Goal: Task Accomplishment & Management: Complete application form

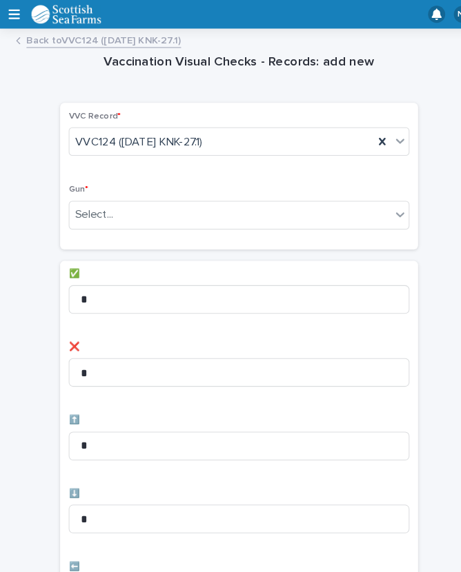
scroll to position [13, 0]
click at [215, 196] on div "Select..." at bounding box center [222, 207] width 310 height 23
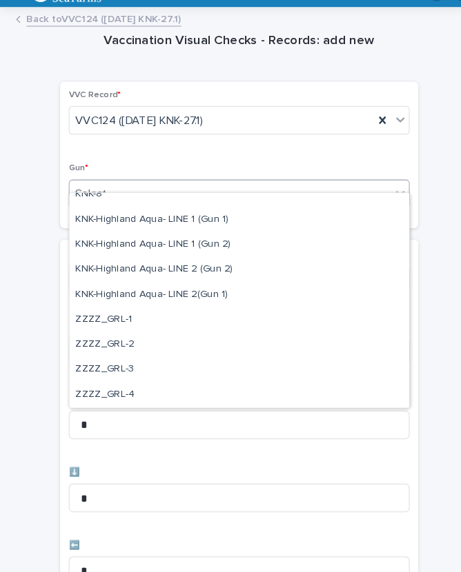
scroll to position [421, 0]
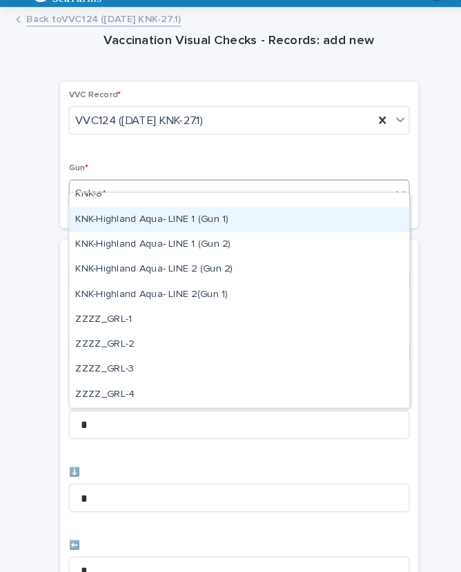
click at [194, 221] on div "KNK-Highland Aqua- LINE 1 (Gun 1)" at bounding box center [230, 233] width 327 height 24
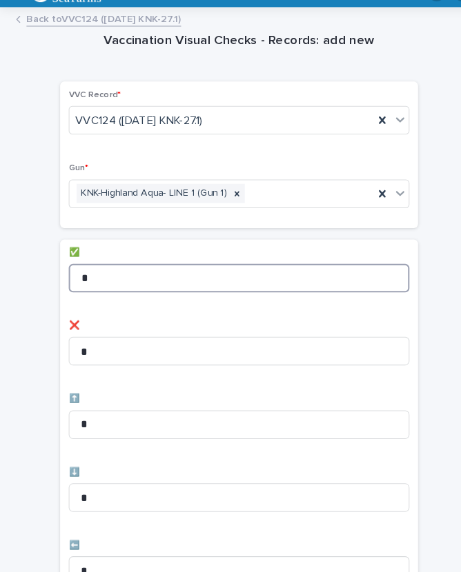
click at [139, 275] on input "*" at bounding box center [230, 289] width 328 height 28
click at [141, 275] on input "*" at bounding box center [230, 289] width 328 height 28
click at [137, 275] on input "*" at bounding box center [230, 289] width 328 height 28
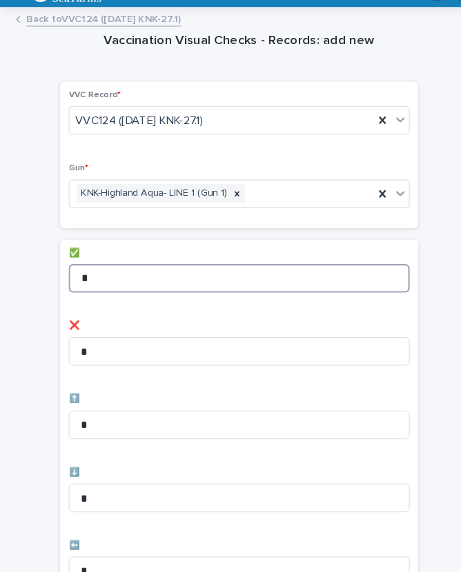
click at [114, 275] on input "*" at bounding box center [230, 289] width 328 height 28
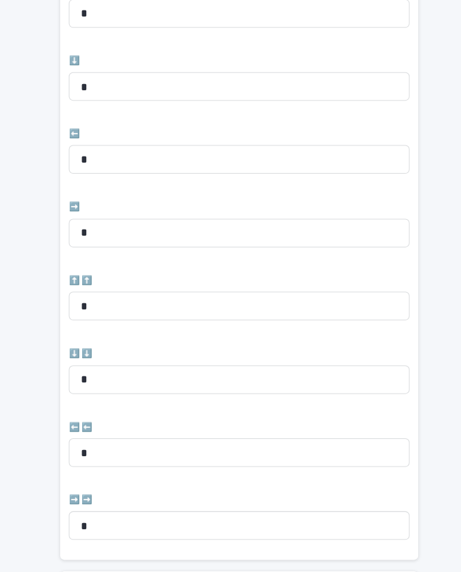
scroll to position [410, 0]
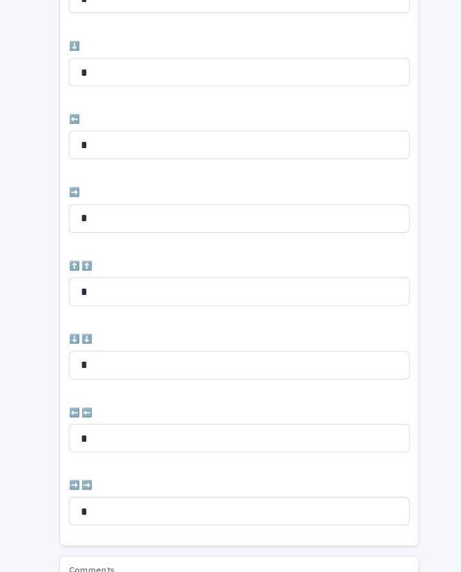
type input "*"
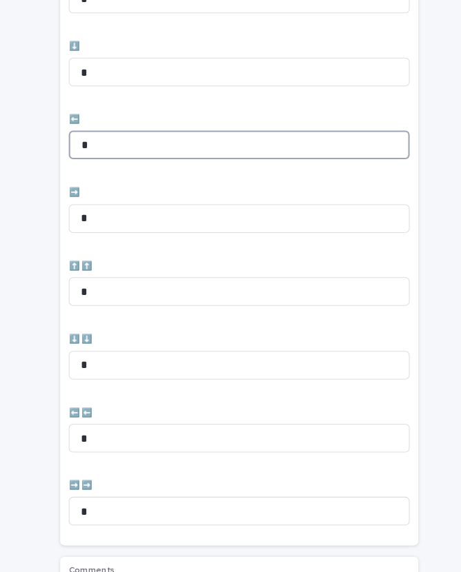
click at [139, 147] on input "*" at bounding box center [230, 161] width 328 height 28
type input "*"
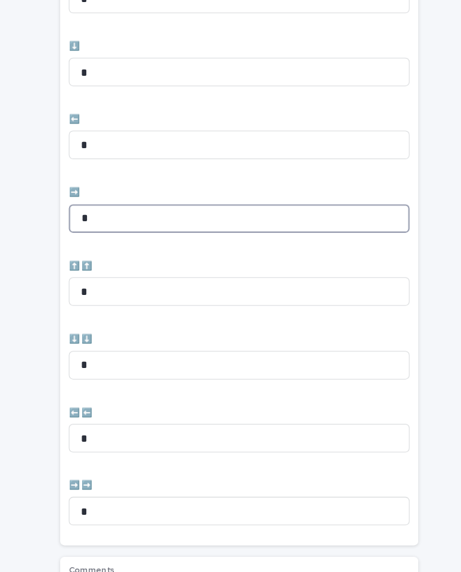
click at [140, 218] on input "*" at bounding box center [230, 232] width 328 height 28
click at [186, 218] on input "*" at bounding box center [230, 232] width 328 height 28
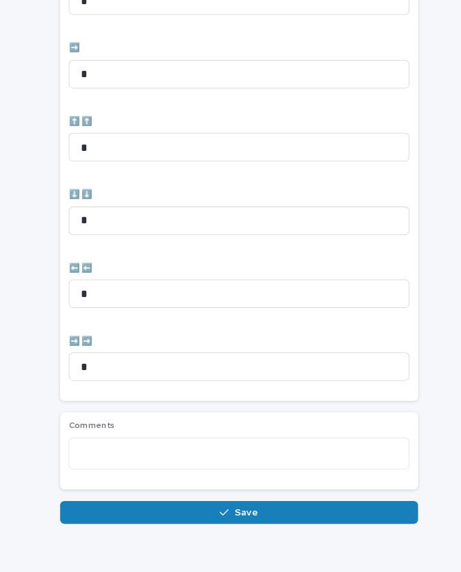
scroll to position [549, 0]
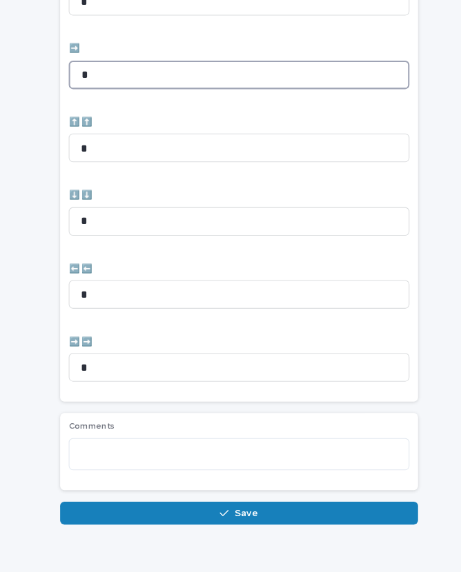
type input "*"
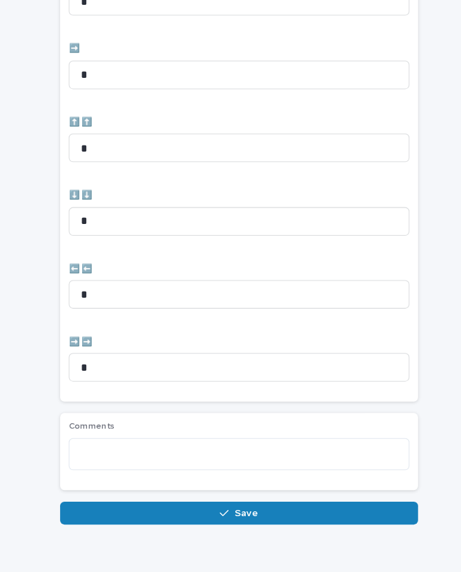
click at [254, 505] on button "Save" at bounding box center [230, 516] width 345 height 22
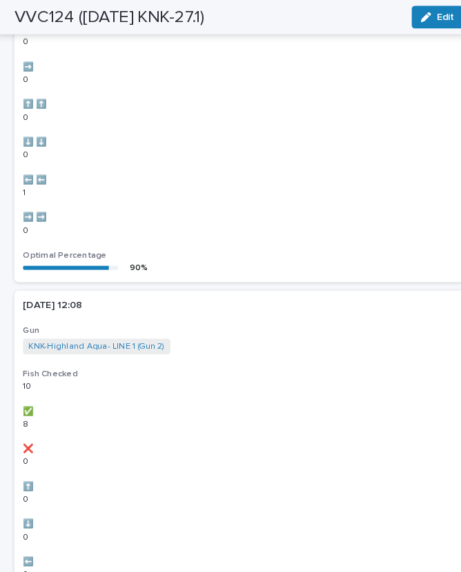
scroll to position [0, 0]
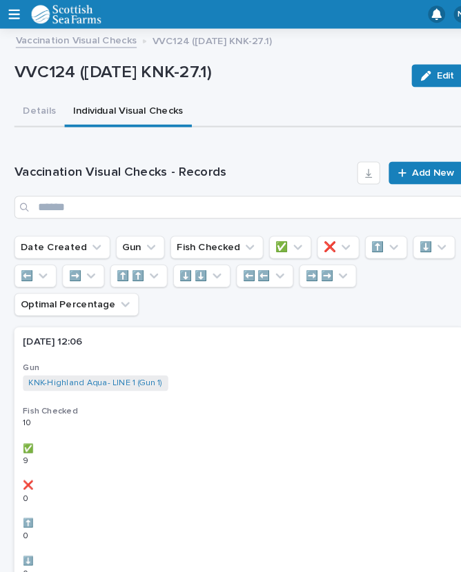
click at [416, 162] on span "Add New" at bounding box center [417, 167] width 41 height 10
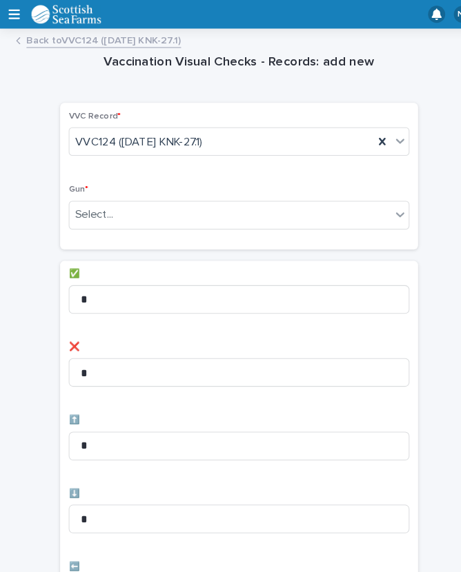
click at [255, 196] on div "Select..." at bounding box center [222, 207] width 310 height 23
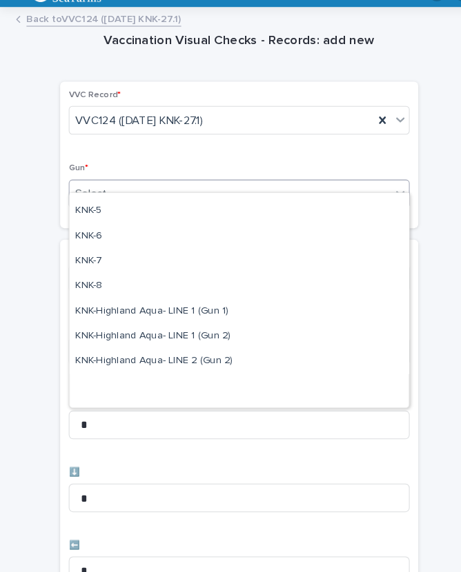
scroll to position [355, 0]
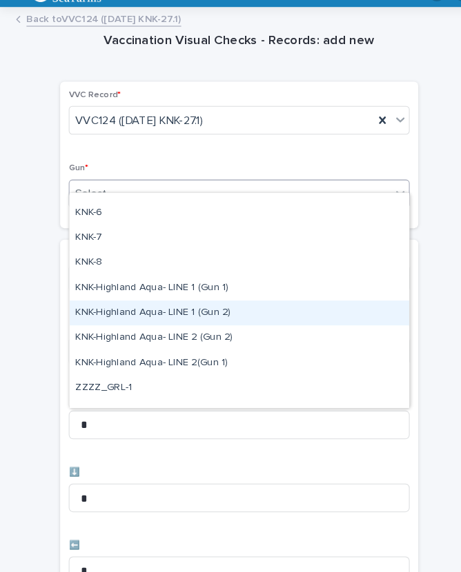
click at [188, 310] on div "KNK-Highland Aqua- LINE 1 (Gun 2)" at bounding box center [230, 322] width 327 height 24
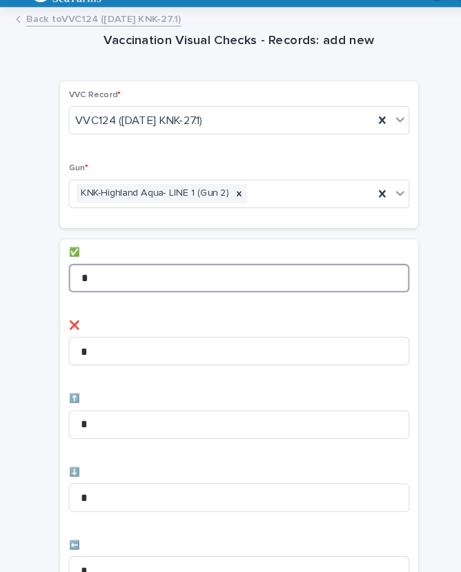
click at [151, 275] on input "*" at bounding box center [230, 289] width 328 height 28
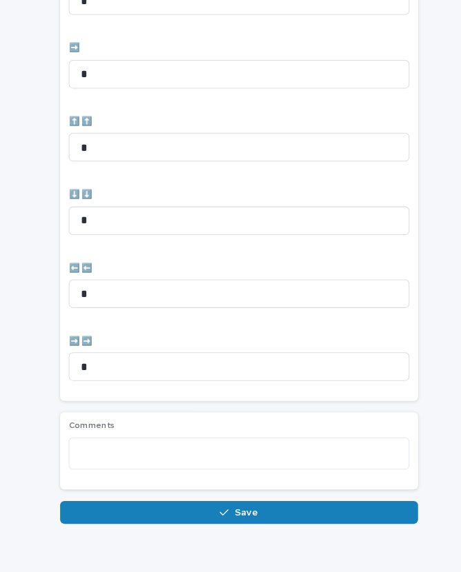
scroll to position [549, 0]
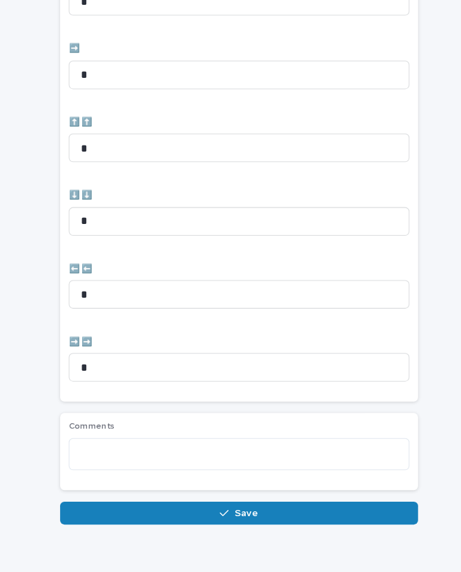
type input "**"
click at [190, 505] on button "Save" at bounding box center [230, 516] width 345 height 22
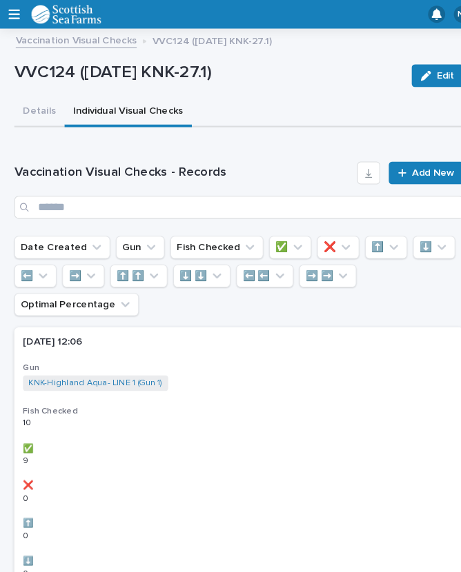
click at [414, 159] on link "Add New" at bounding box center [410, 167] width 72 height 22
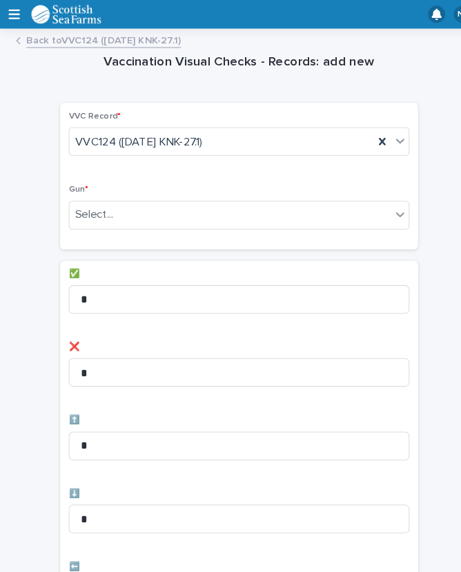
click at [408, 150] on div "Vaccination Visual Checks - Records: add new Loading... Saving… Loading... Savi…" at bounding box center [230, 556] width 433 height 1040
click at [255, 198] on div "Select..." at bounding box center [222, 207] width 310 height 23
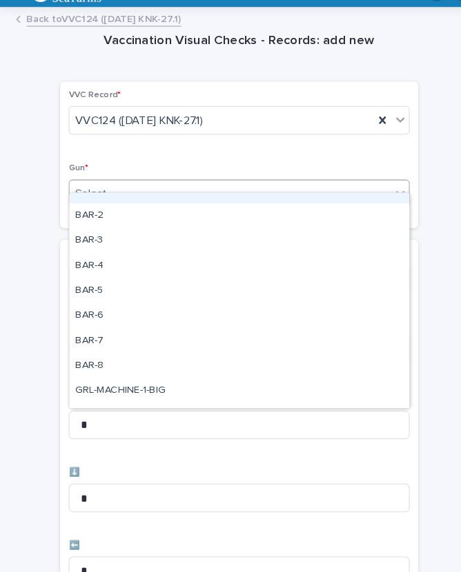
scroll to position [28, 0]
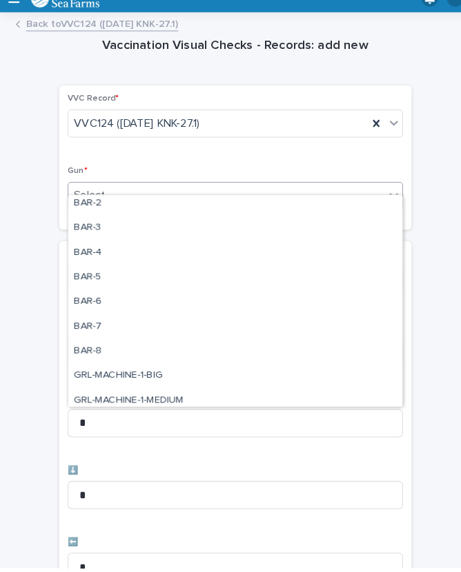
click at [420, 255] on div "Vaccination Visual Checks - Records: add new Loading... Saving… Loading... Savi…" at bounding box center [230, 556] width 433 height 1040
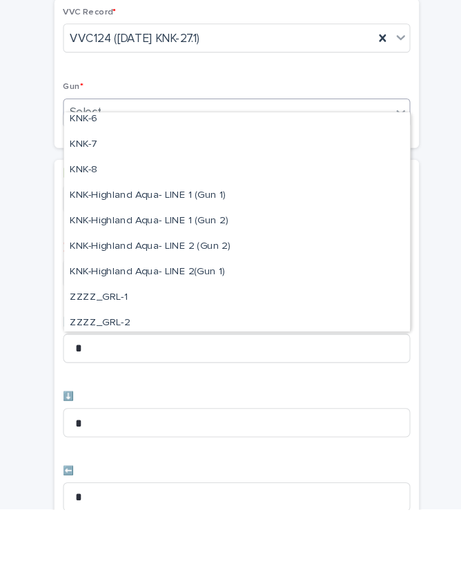
scroll to position [369, 0]
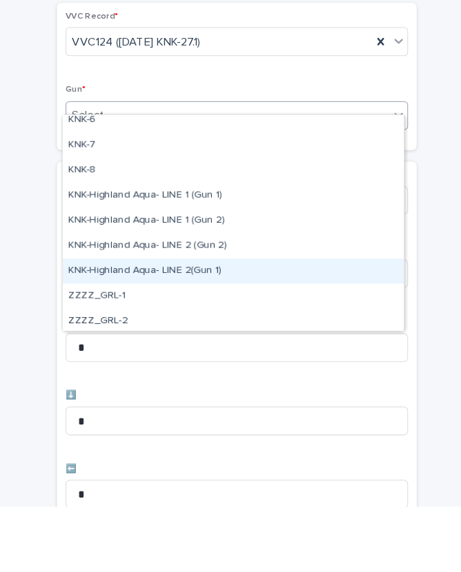
click at [107, 334] on div "KNK-Highland Aqua- LINE 2(Gun 1)" at bounding box center [226, 346] width 327 height 24
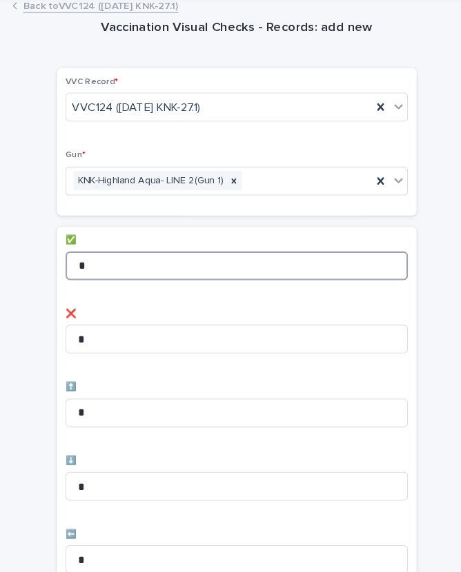
click at [144, 265] on input "*" at bounding box center [230, 279] width 328 height 28
click at [150, 265] on input "*" at bounding box center [230, 279] width 328 height 28
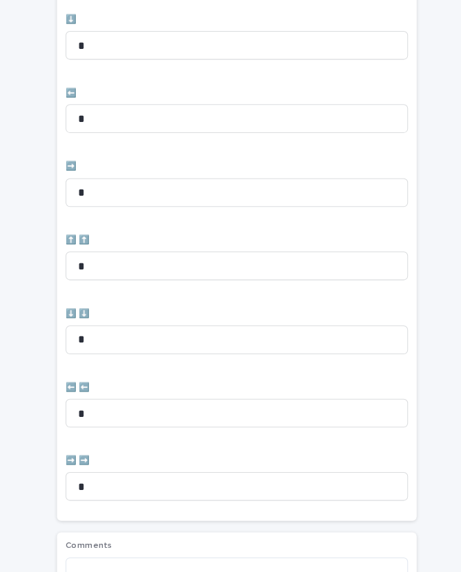
scroll to position [437, 0]
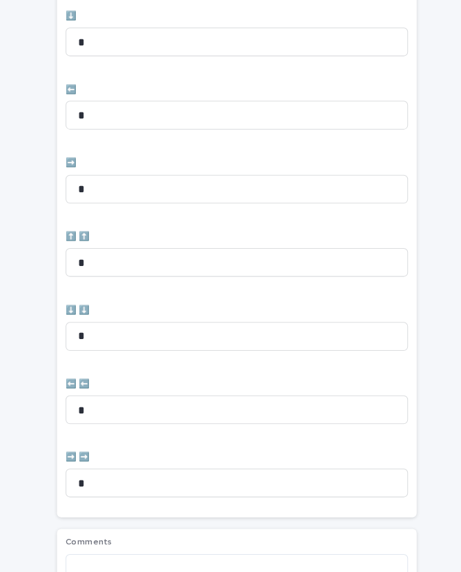
type input "*"
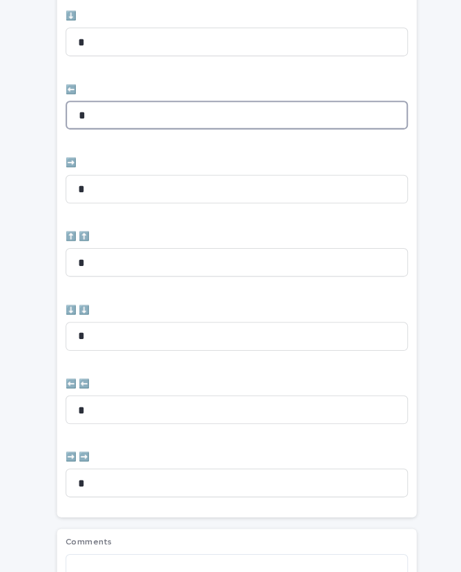
click at [143, 120] on input "*" at bounding box center [230, 134] width 328 height 28
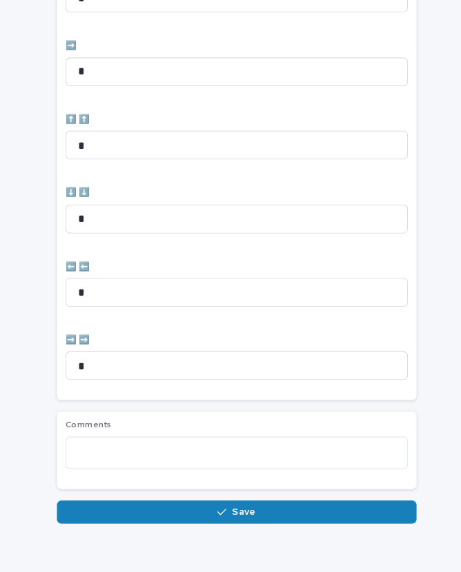
scroll to position [549, 0]
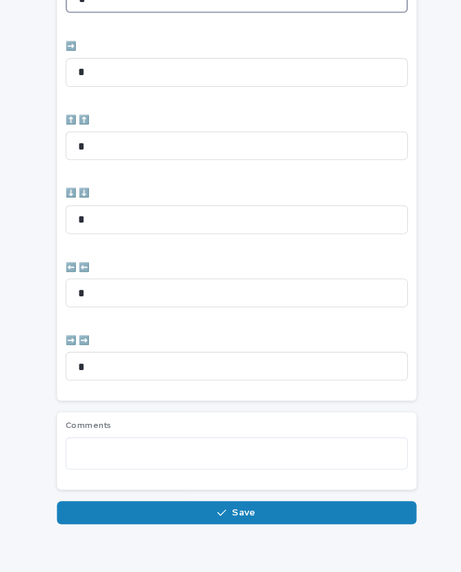
type input "*"
click at [226, 511] on span "Save" at bounding box center [237, 516] width 23 height 10
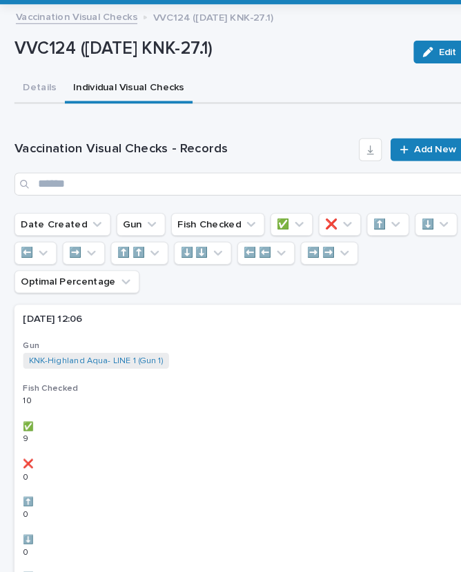
click at [408, 162] on span "Add New" at bounding box center [417, 167] width 41 height 10
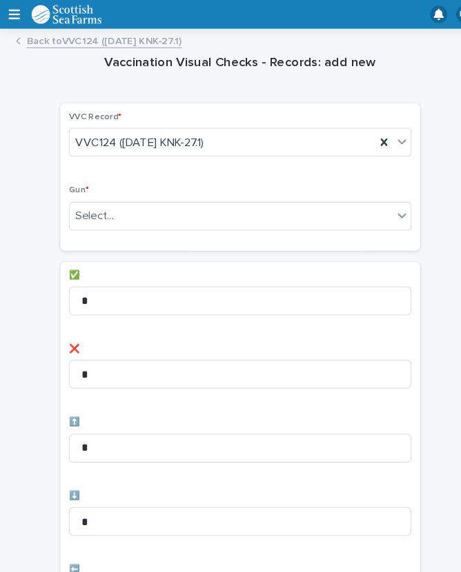
click at [405, 149] on div "Vaccination Visual Checks - Records: add new Loading... Saving… Loading... Savi…" at bounding box center [230, 556] width 433 height 1040
click at [252, 196] on div "Select..." at bounding box center [222, 207] width 310 height 23
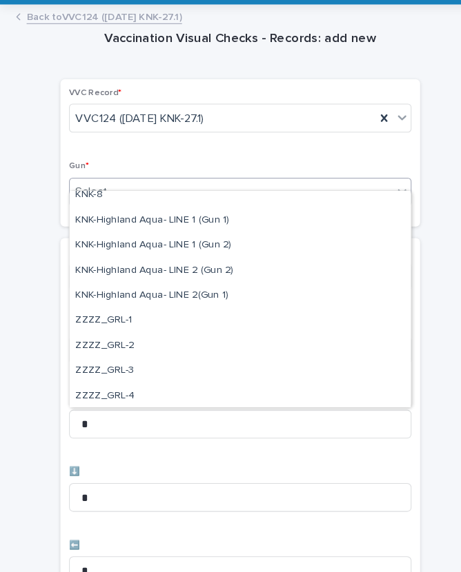
scroll to position [419, 0]
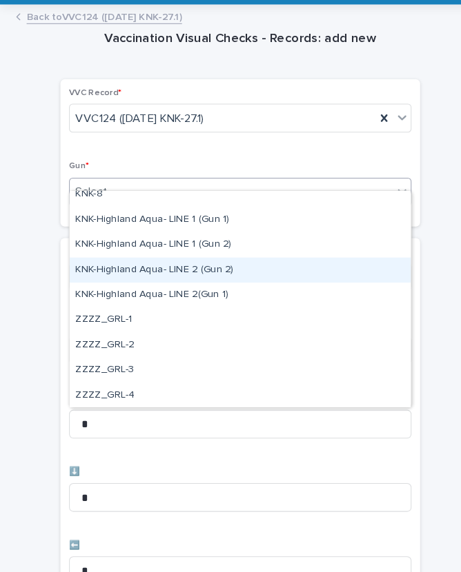
click at [145, 270] on div "KNK-Highland Aqua- LINE 2 (Gun 2)" at bounding box center [230, 282] width 327 height 24
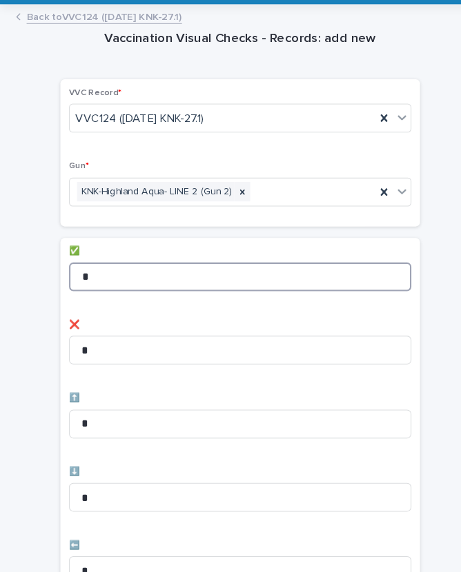
click at [135, 275] on input "*" at bounding box center [230, 289] width 328 height 28
click at [131, 275] on input "*" at bounding box center [230, 289] width 328 height 28
click at [123, 275] on input "*" at bounding box center [230, 289] width 328 height 28
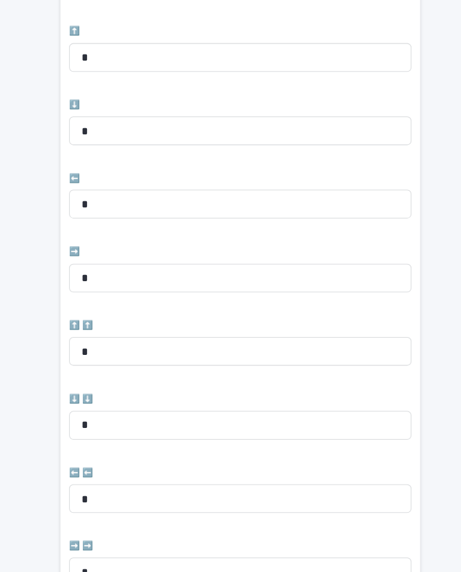
scroll to position [360, 0]
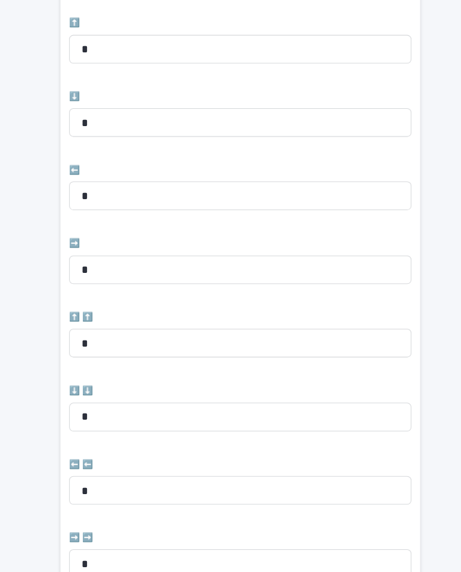
type input "*"
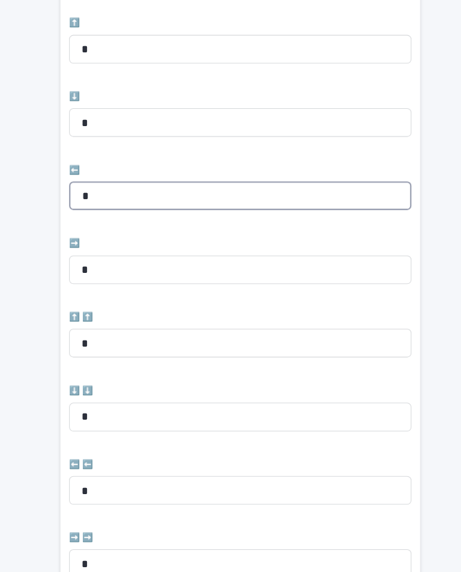
click at [120, 197] on input "*" at bounding box center [230, 211] width 328 height 28
click at [141, 197] on input "*" at bounding box center [230, 211] width 328 height 28
type input "*"
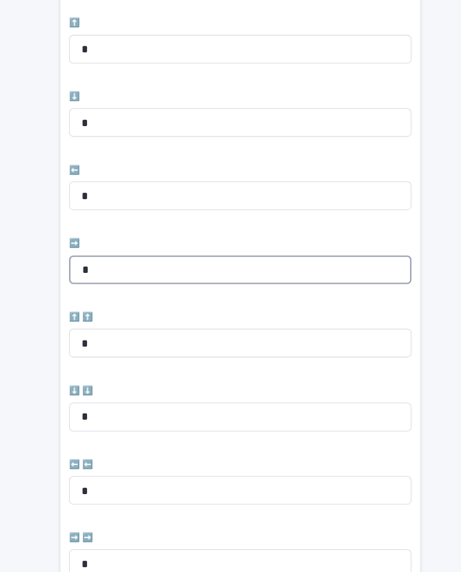
click at [123, 268] on input "*" at bounding box center [230, 282] width 328 height 28
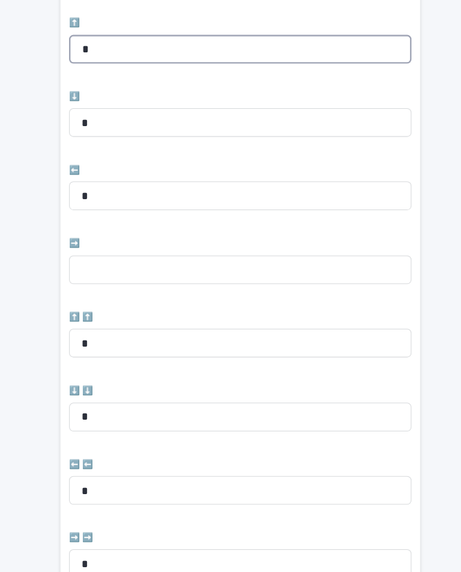
click at [138, 57] on input "*" at bounding box center [230, 71] width 328 height 28
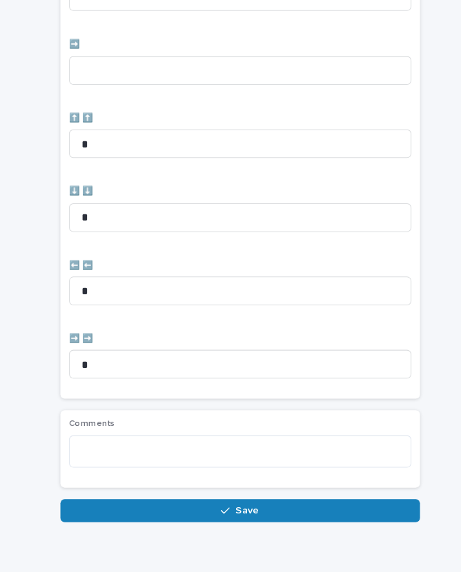
scroll to position [549, 0]
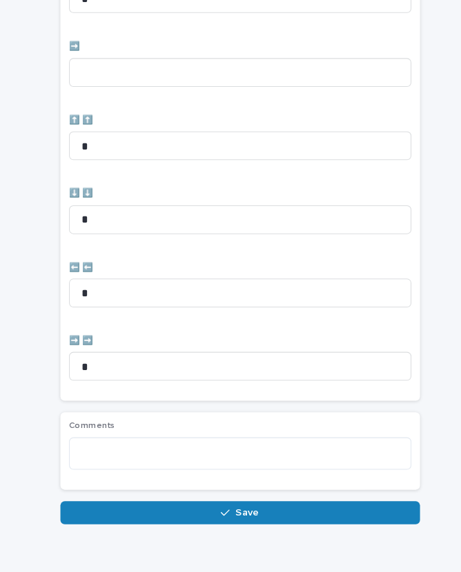
type input "*"
click at [285, 505] on button "Save" at bounding box center [230, 516] width 345 height 22
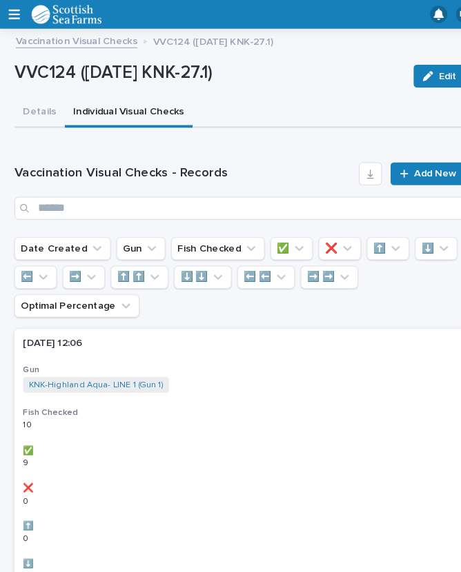
click at [14, 12] on icon "button" at bounding box center [13, 14] width 11 height 12
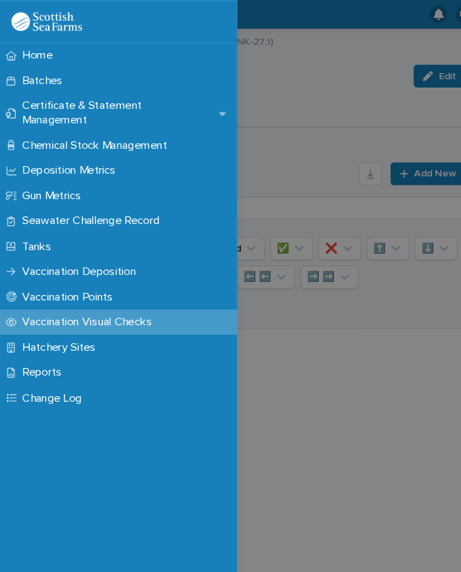
click at [279, 15] on div "Home Batches Certificate & Statement Management Chemical Stock Management Depos…" at bounding box center [230, 286] width 461 height 572
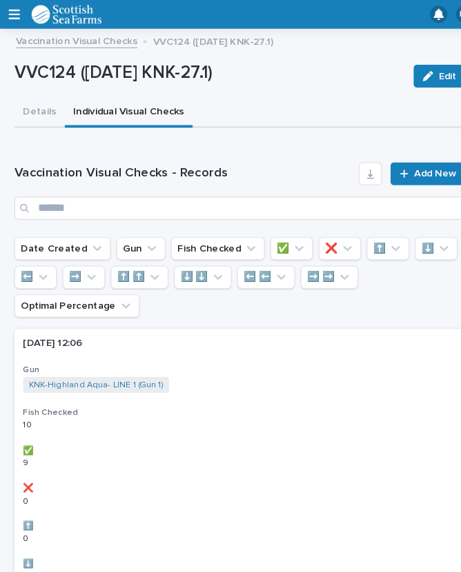
click at [83, 39] on link "Vaccination Visual Checks" at bounding box center [73, 38] width 117 height 16
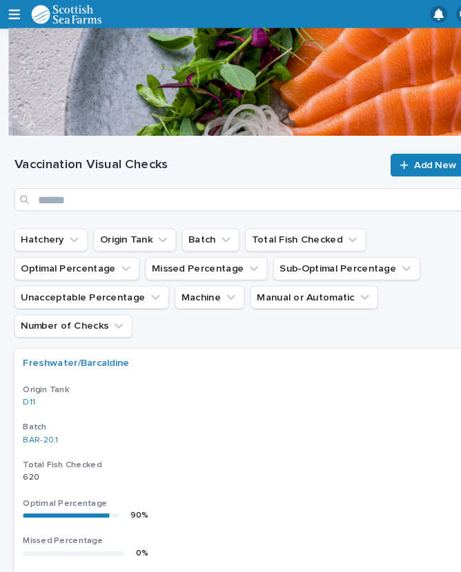
click at [406, 155] on span "Add New" at bounding box center [417, 159] width 41 height 10
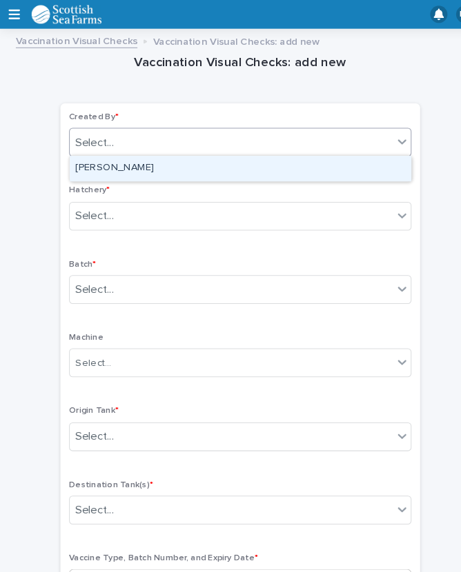
click at [128, 167] on div "[PERSON_NAME]" at bounding box center [230, 162] width 327 height 24
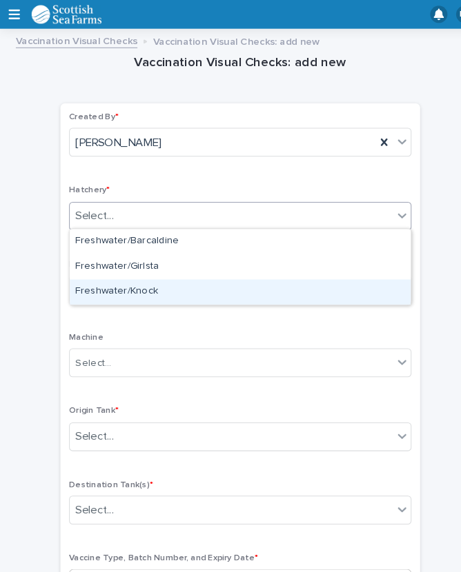
click at [143, 279] on div "Freshwater/Knock" at bounding box center [230, 280] width 327 height 24
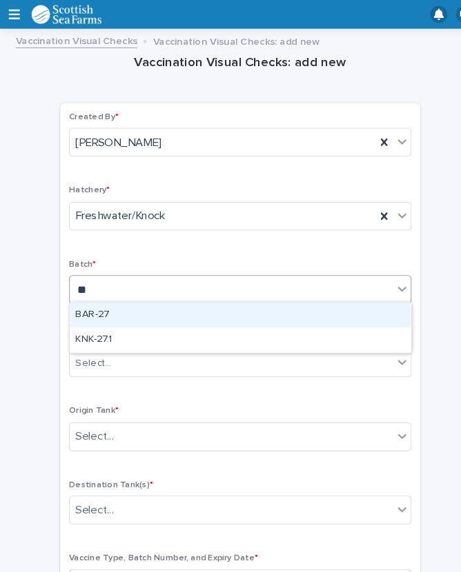
click at [119, 322] on div "KNK-27.1" at bounding box center [230, 326] width 327 height 24
type input "**"
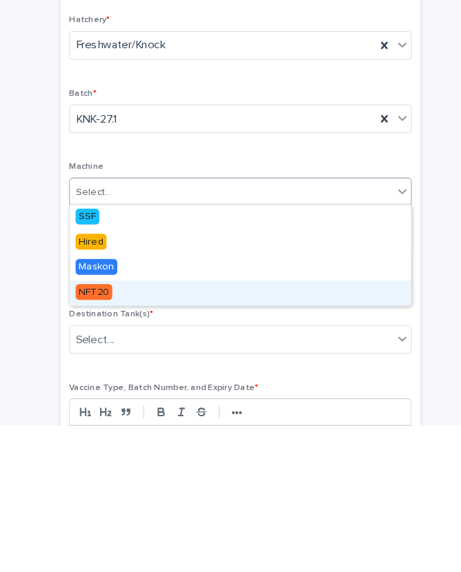
click at [109, 433] on div "NFT20" at bounding box center [230, 445] width 327 height 24
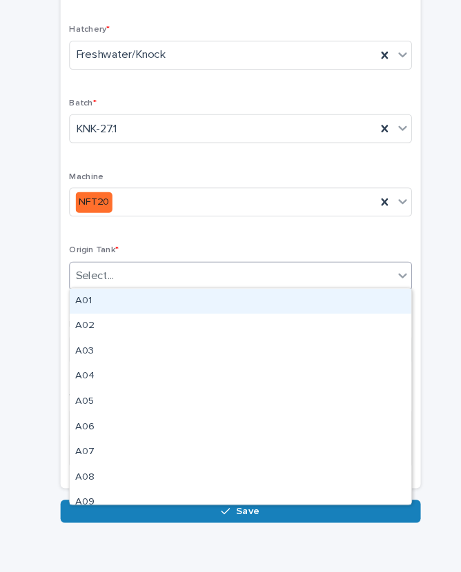
scroll to position [130, 0]
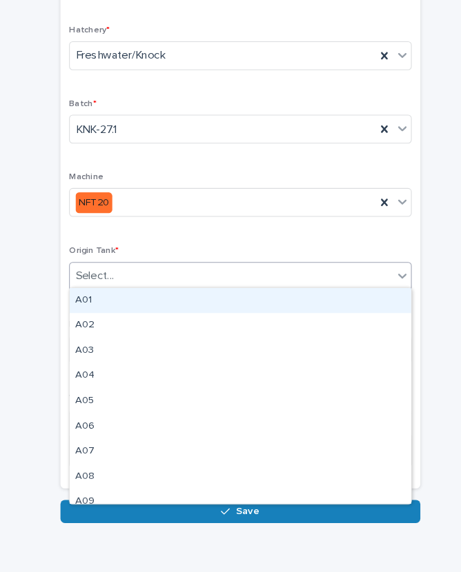
click at [108, 300] on div "A01" at bounding box center [230, 312] width 327 height 24
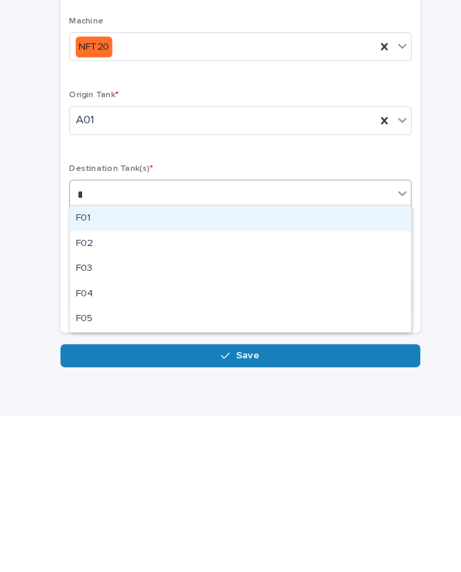
click at [117, 371] on div "F01" at bounding box center [230, 383] width 327 height 24
type input "*"
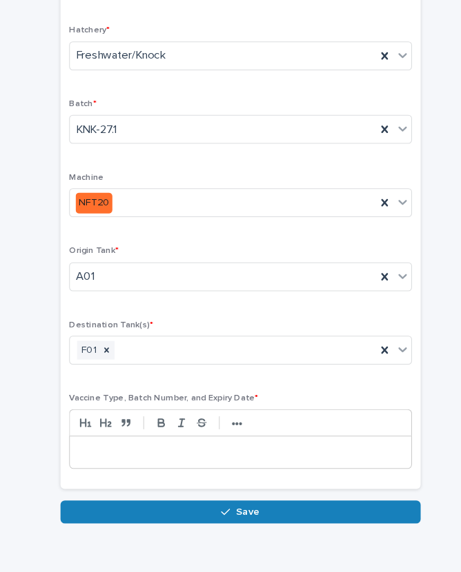
click at [145, 450] on p at bounding box center [230, 457] width 306 height 14
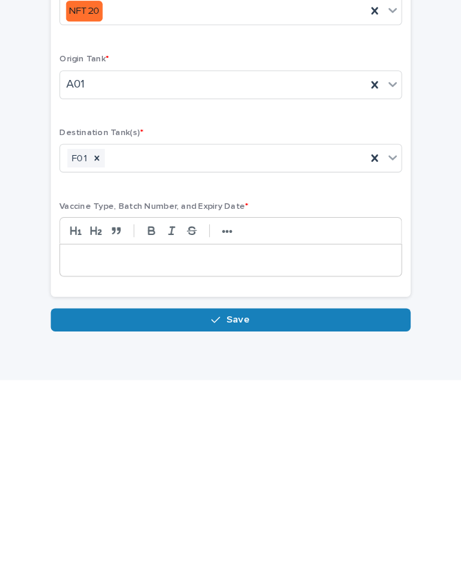
scroll to position [117, 0]
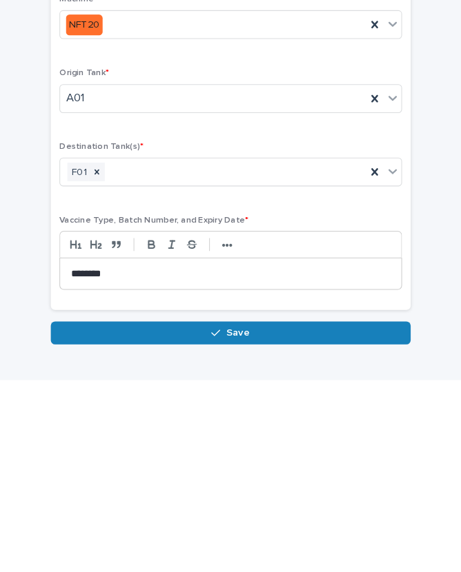
click at [242, 516] on button "Save" at bounding box center [230, 527] width 345 height 22
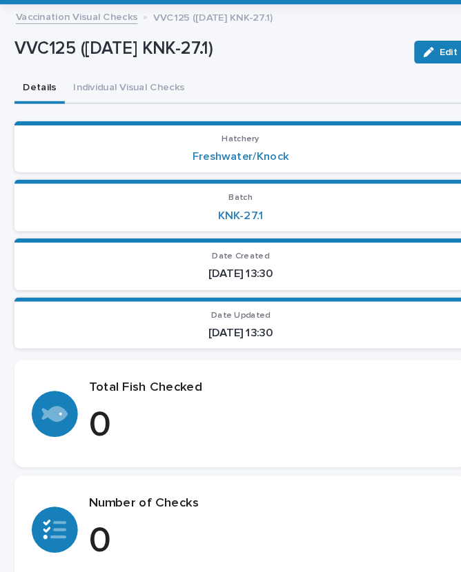
click at [143, 94] on button "Individual Visual Checks" at bounding box center [123, 108] width 123 height 29
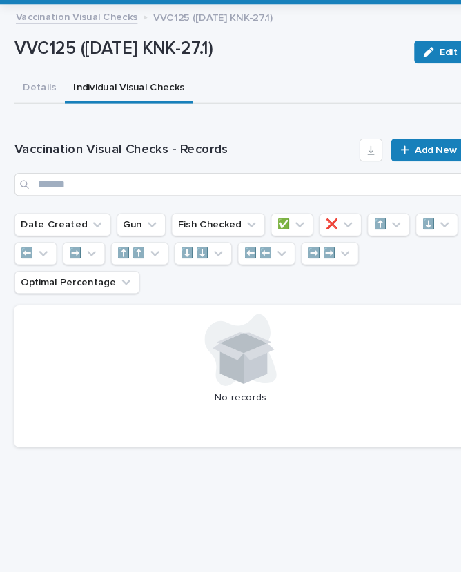
click at [412, 162] on span "Add New" at bounding box center [417, 167] width 41 height 10
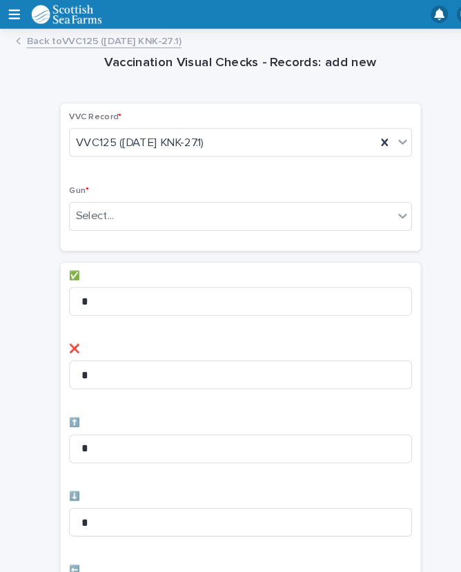
click at [157, 207] on div "Select..." at bounding box center [222, 207] width 310 height 23
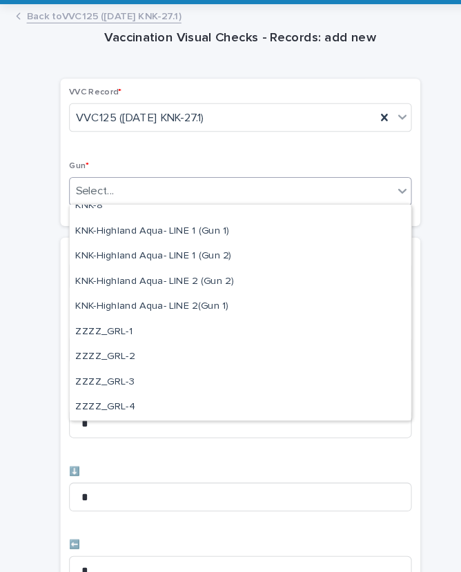
scroll to position [421, 0]
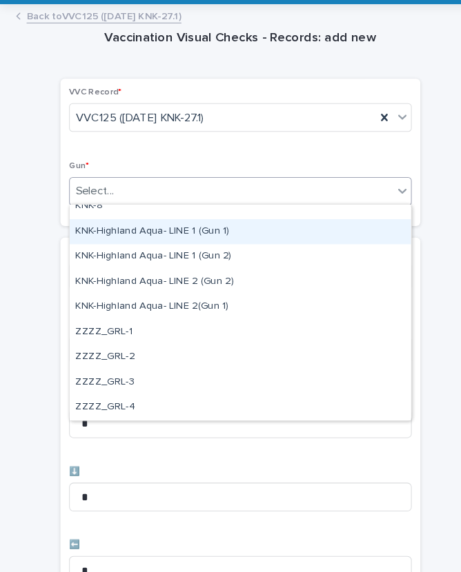
click at [172, 234] on div "KNK-Highland Aqua- LINE 1 (Gun 1)" at bounding box center [230, 246] width 327 height 24
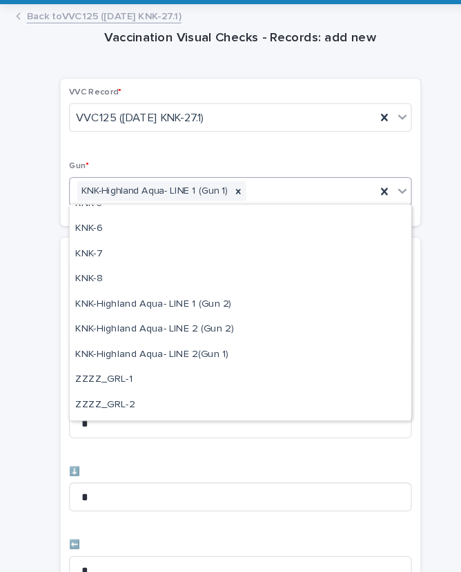
scroll to position [351, 0]
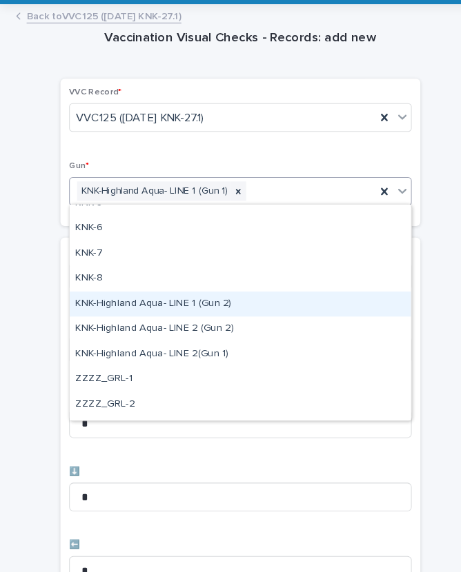
click at [187, 303] on div "KNK-Highland Aqua- LINE 1 (Gun 2)" at bounding box center [230, 315] width 327 height 24
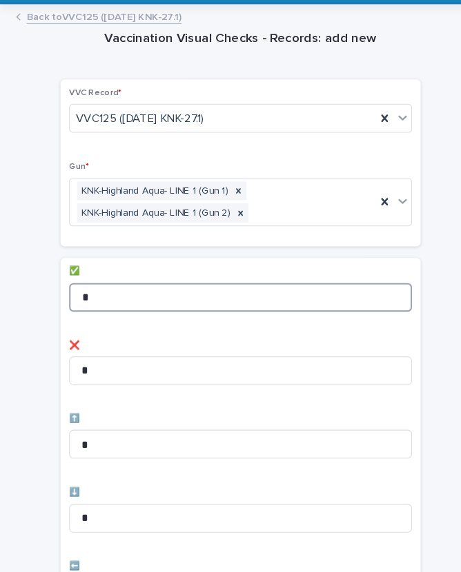
click at [131, 294] on input "*" at bounding box center [230, 308] width 328 height 28
click at [139, 294] on input "*" at bounding box center [230, 308] width 328 height 28
click at [181, 294] on input "*" at bounding box center [230, 308] width 328 height 28
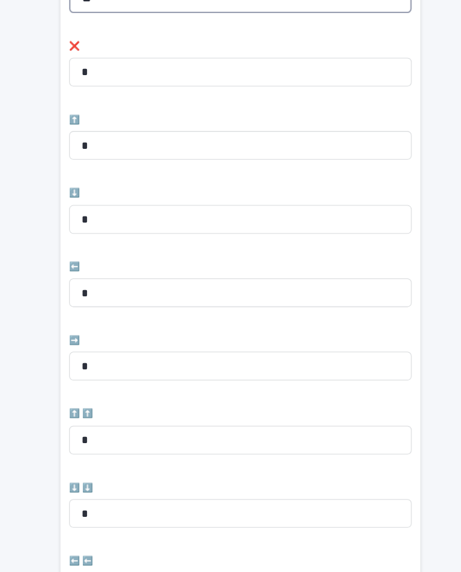
scroll to position [324, 0]
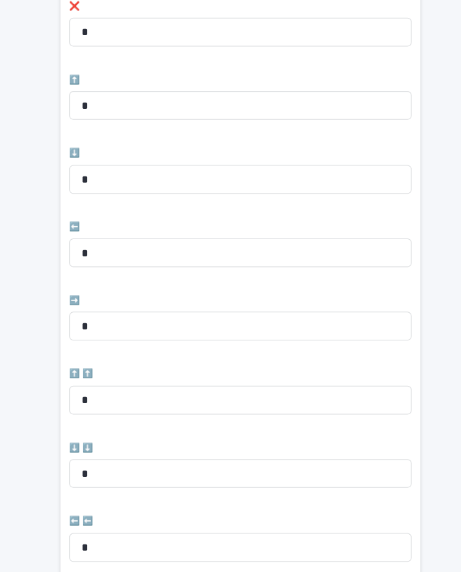
type input "**"
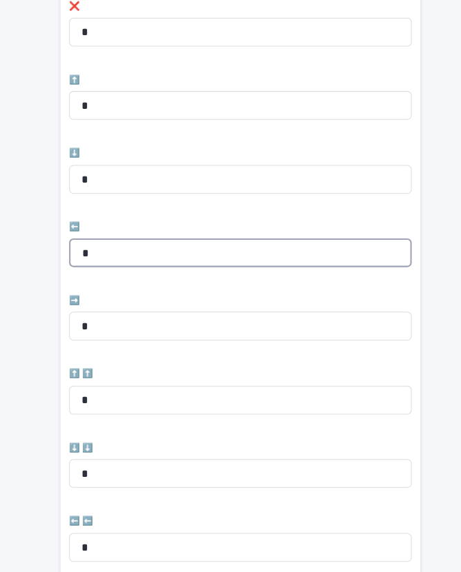
click at [127, 252] on input "*" at bounding box center [230, 266] width 328 height 28
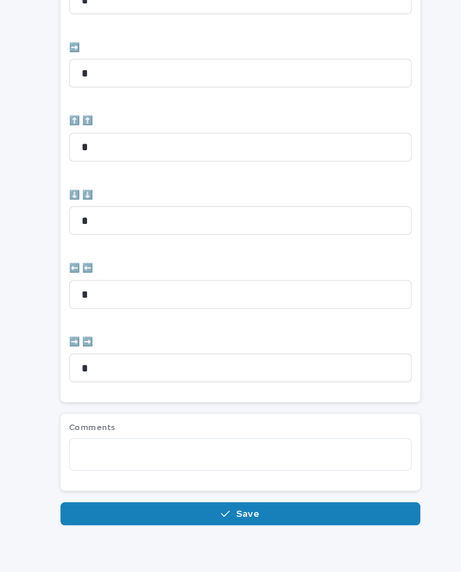
scroll to position [567, 0]
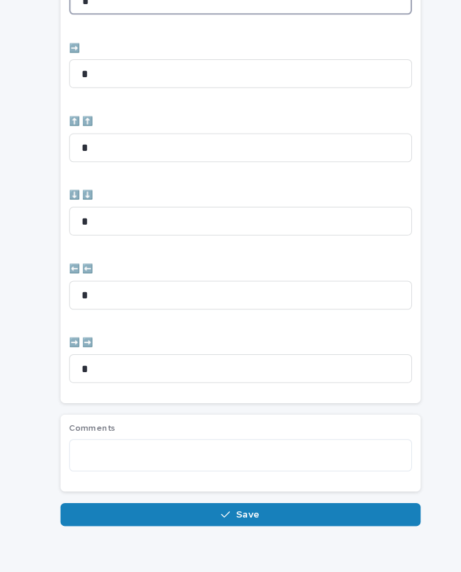
type input "*"
click at [250, 505] on button "Save" at bounding box center [230, 516] width 345 height 22
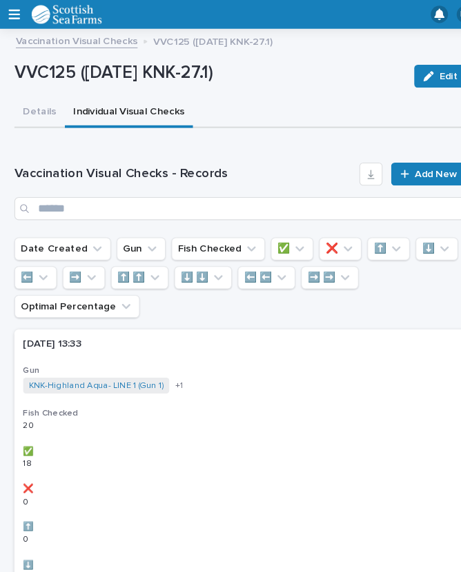
click at [345, 434] on h3 "✅" at bounding box center [230, 433] width 417 height 11
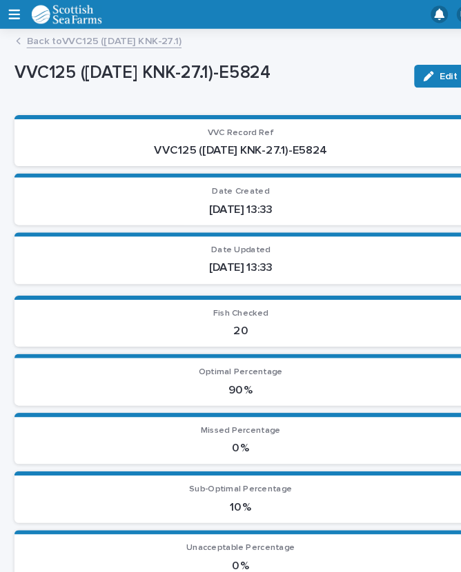
click at [106, 30] on link "Back to VVC125 ([DATE] KNK-27.1)" at bounding box center [100, 38] width 148 height 16
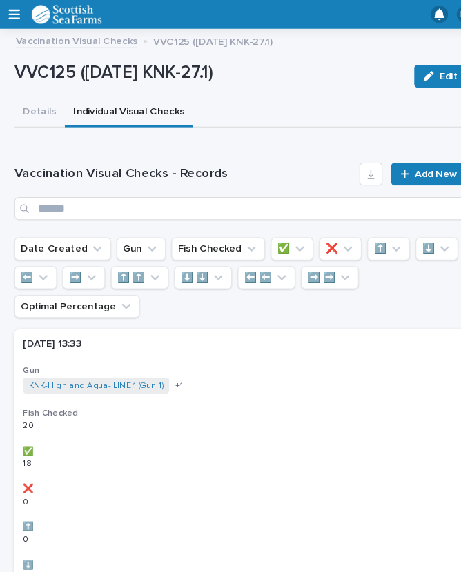
click at [403, 168] on span "Add New" at bounding box center [417, 167] width 41 height 10
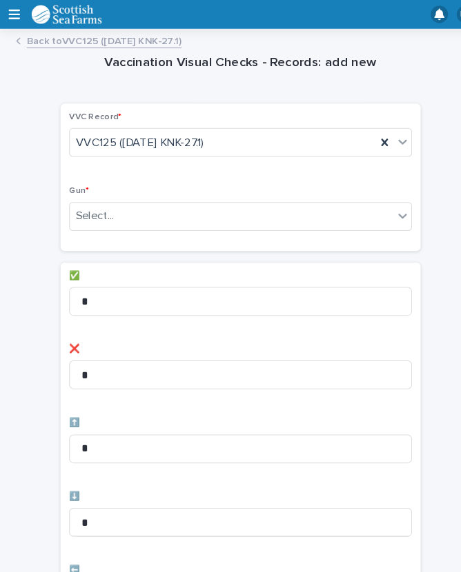
click at [154, 211] on div "Select..." at bounding box center [222, 207] width 310 height 23
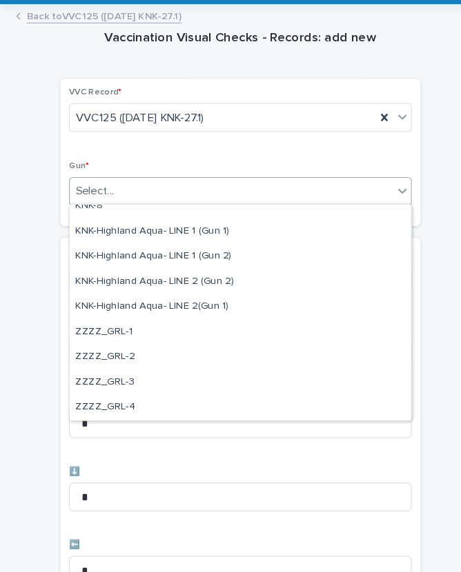
scroll to position [421, 0]
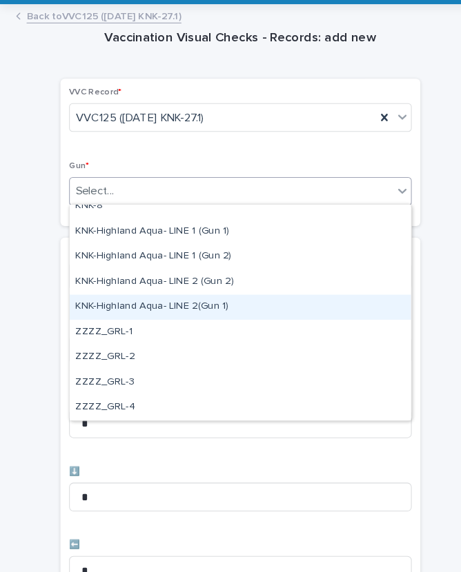
click at [190, 306] on div "KNK-Highland Aqua- LINE 2(Gun 1)" at bounding box center [230, 318] width 327 height 24
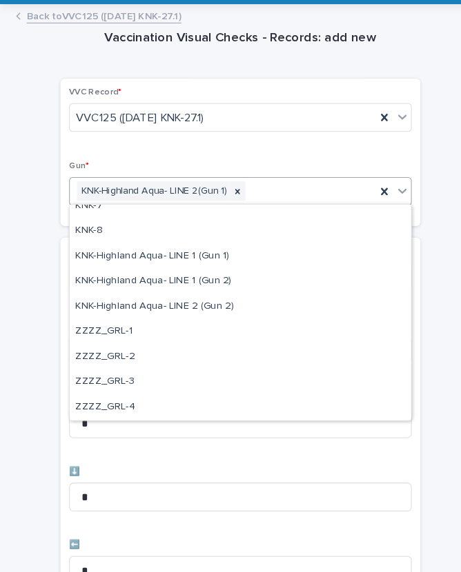
scroll to position [397, 0]
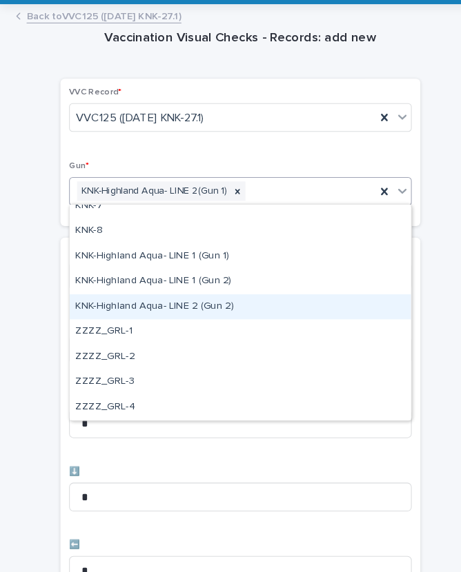
click at [166, 306] on div "KNK-Highland Aqua- LINE 2 (Gun 2)" at bounding box center [230, 318] width 327 height 24
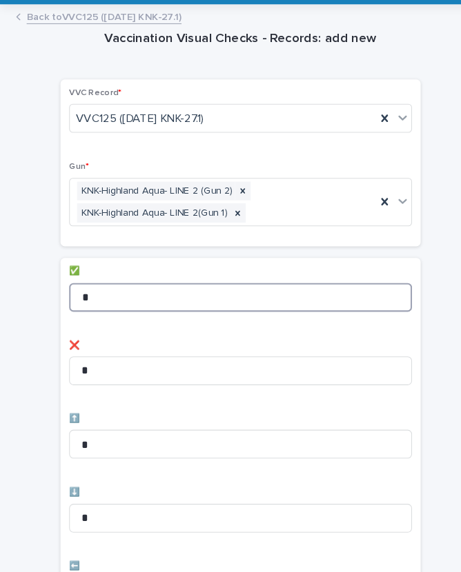
click at [135, 294] on input "*" at bounding box center [230, 308] width 328 height 28
click at [134, 294] on input "*" at bounding box center [230, 308] width 328 height 28
click at [149, 294] on input "*" at bounding box center [230, 308] width 328 height 28
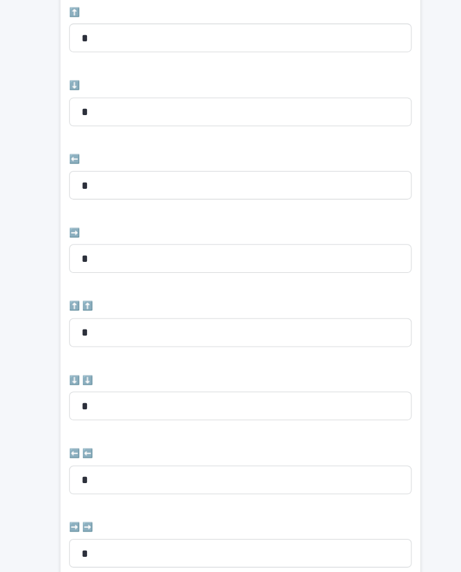
scroll to position [390, 0]
type input "**"
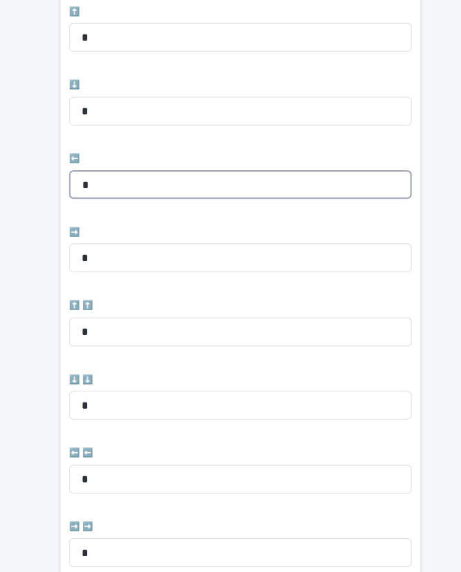
click at [121, 187] on input "*" at bounding box center [230, 201] width 328 height 28
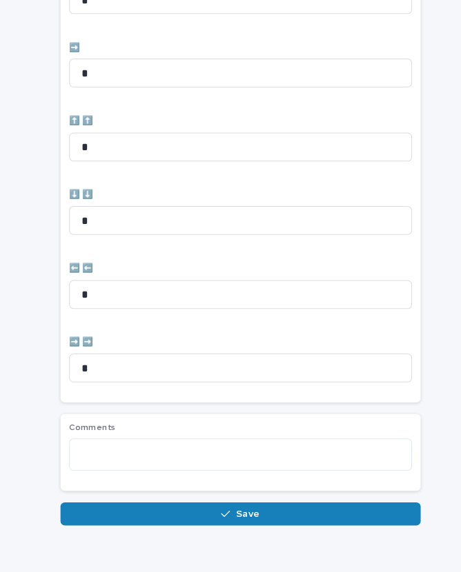
scroll to position [567, 0]
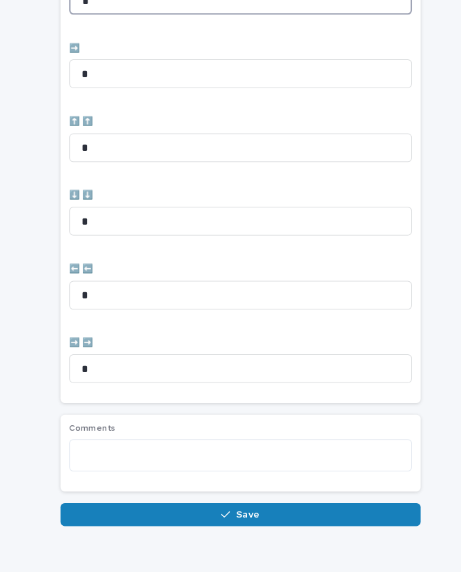
type input "*"
click at [239, 512] on span "Save" at bounding box center [237, 517] width 23 height 10
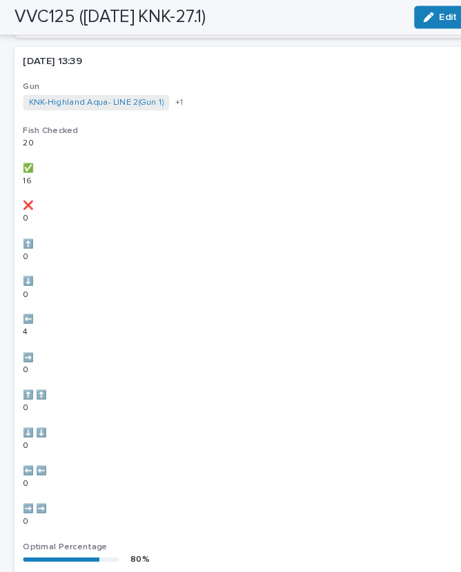
scroll to position [778, 0]
